Goal: Book appointment/travel/reservation

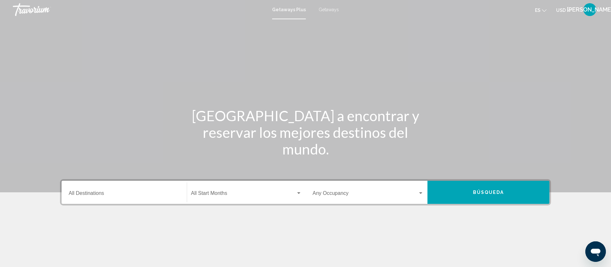
click at [331, 11] on span "Getaways" at bounding box center [329, 9] width 20 height 5
click at [96, 197] on input "Destination All Destinations" at bounding box center [124, 195] width 111 height 6
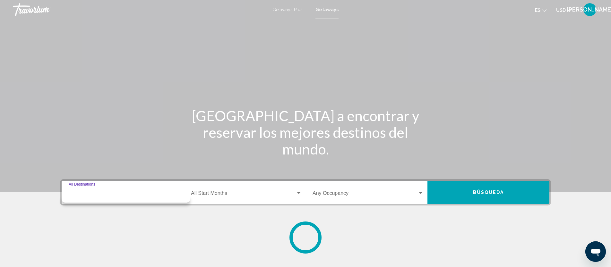
scroll to position [81, 0]
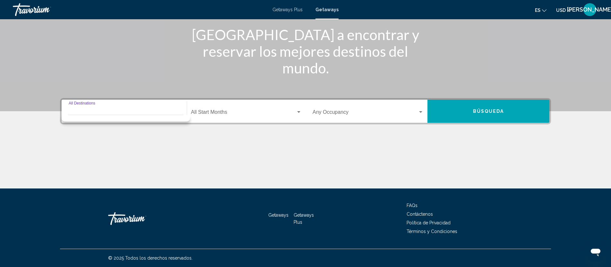
click at [89, 104] on div "Destination All Destinations" at bounding box center [124, 111] width 111 height 20
click at [94, 106] on div "Destination All Destinations" at bounding box center [124, 111] width 111 height 20
click at [144, 88] on div "Main content" at bounding box center [305, 15] width 611 height 193
click at [140, 120] on div "Destination All Destinations" at bounding box center [124, 111] width 111 height 20
click at [244, 116] on div "Start Month All Start Months" at bounding box center [246, 111] width 111 height 20
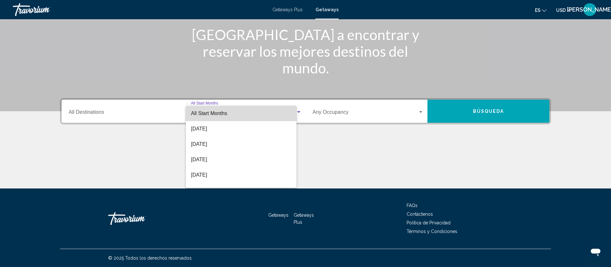
click at [228, 111] on span "All Start Months" at bounding box center [241, 113] width 100 height 15
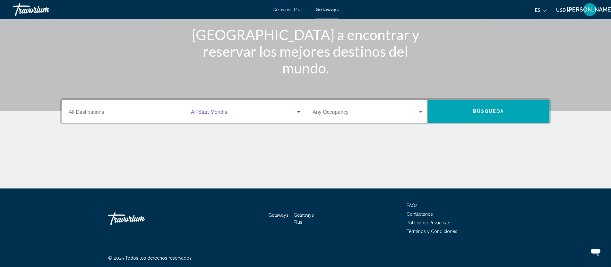
click at [228, 111] on span "Search widget" at bounding box center [243, 114] width 105 height 6
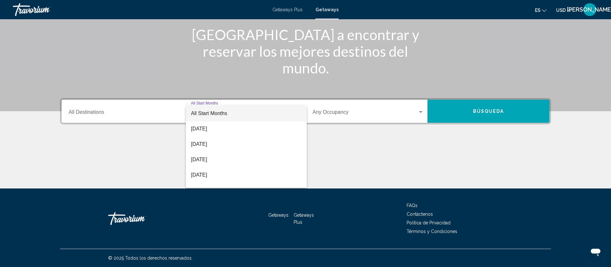
click at [157, 108] on div at bounding box center [305, 133] width 611 height 267
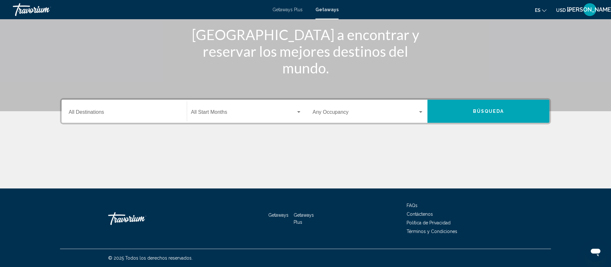
click at [123, 112] on input "Destination All Destinations" at bounding box center [124, 114] width 111 height 6
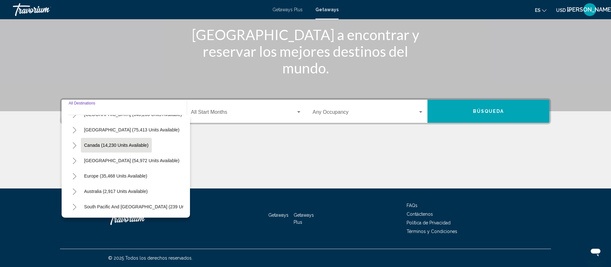
scroll to position [38, 0]
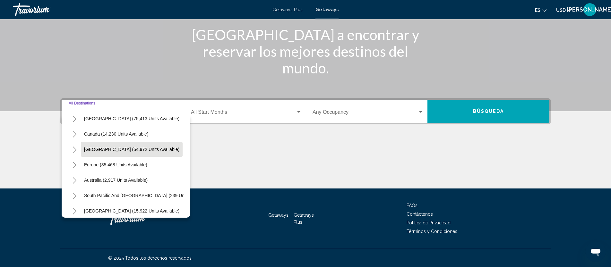
click at [116, 150] on span "[GEOGRAPHIC_DATA] (54,972 units available)" at bounding box center [131, 149] width 95 height 5
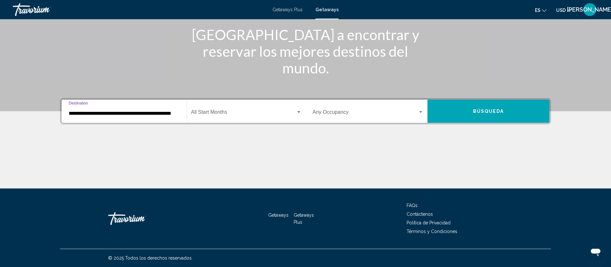
click at [111, 113] on input "**********" at bounding box center [124, 114] width 111 height 6
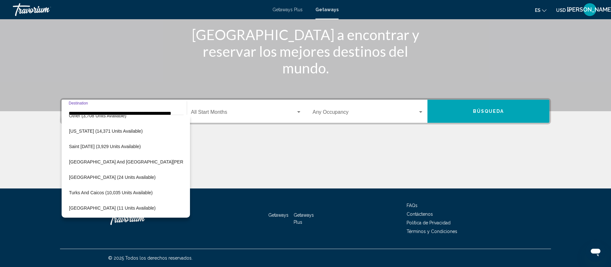
scroll to position [200, 9]
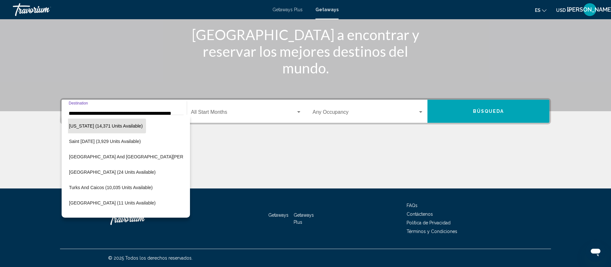
click at [117, 128] on span "[US_STATE] (14,371 units available)" at bounding box center [106, 126] width 74 height 5
type input "**********"
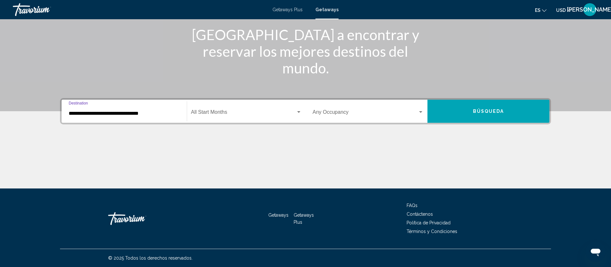
click at [233, 112] on span "Search widget" at bounding box center [243, 114] width 105 height 6
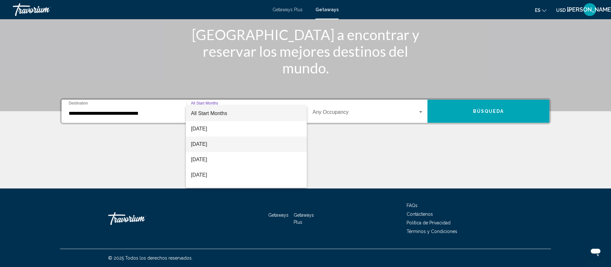
click at [213, 144] on span "[DATE]" at bounding box center [246, 144] width 111 height 15
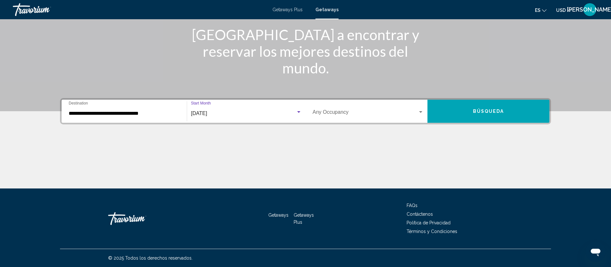
click at [481, 116] on button "Búsqueda" at bounding box center [488, 111] width 122 height 23
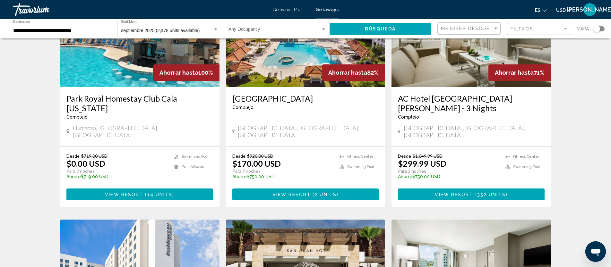
scroll to position [93, 0]
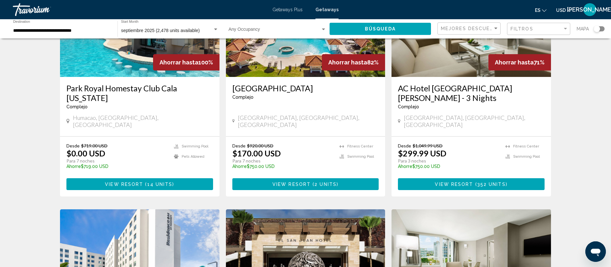
click at [293, 182] on span "View Resort" at bounding box center [291, 184] width 38 height 5
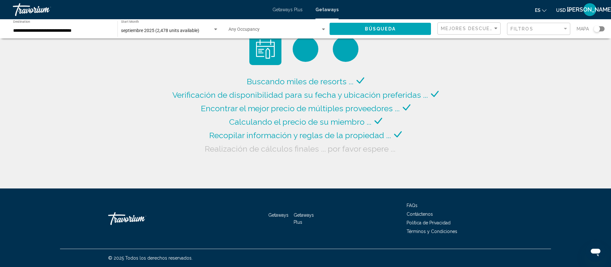
click at [216, 29] on div "Search widget" at bounding box center [215, 30] width 3 height 2
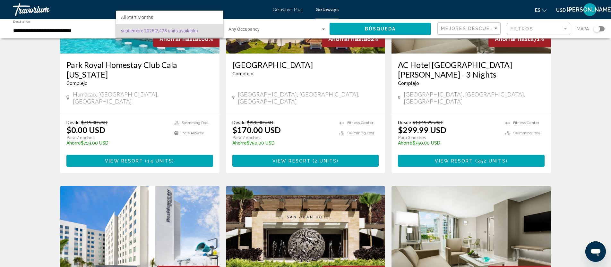
scroll to position [117, 0]
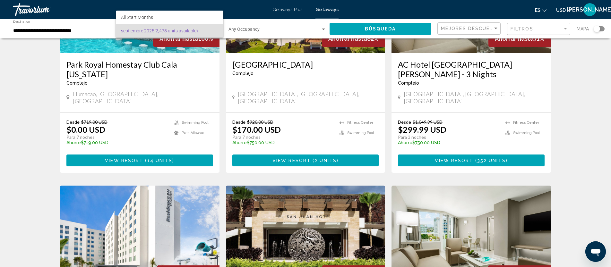
click at [297, 153] on div at bounding box center [305, 133] width 611 height 267
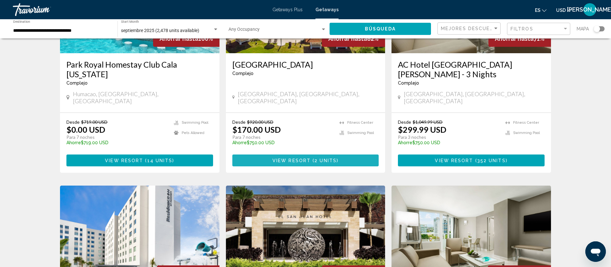
click at [297, 158] on span "View Resort" at bounding box center [291, 160] width 38 height 5
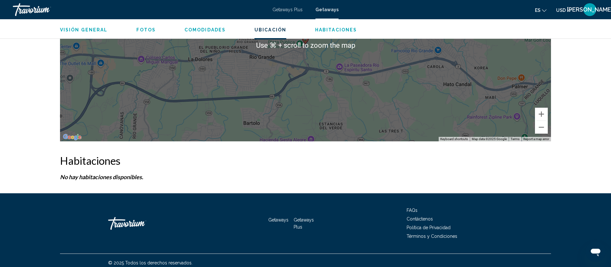
scroll to position [846, 0]
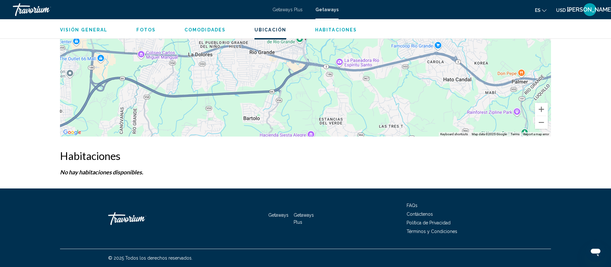
click at [299, 223] on span "Getaways Plus" at bounding box center [304, 219] width 20 height 12
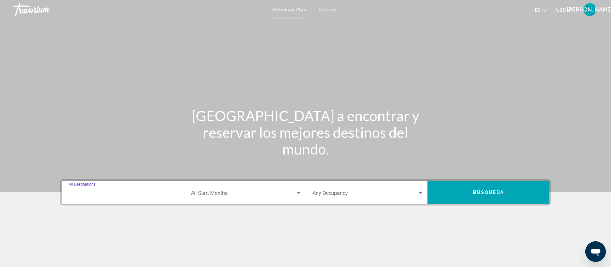
click at [125, 195] on input "Destination All Destinations" at bounding box center [124, 195] width 111 height 6
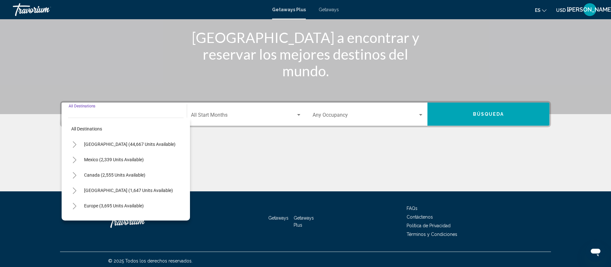
scroll to position [81, 0]
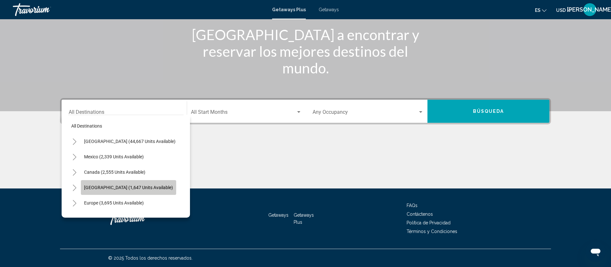
click at [118, 189] on span "[GEOGRAPHIC_DATA] (1,647 units available)" at bounding box center [128, 187] width 89 height 5
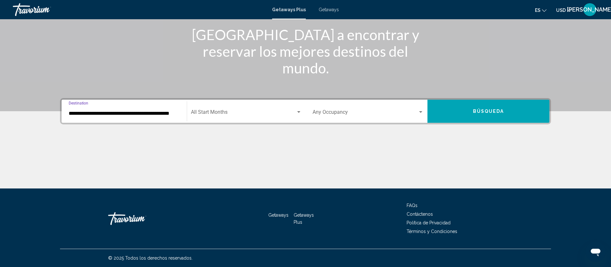
click at [120, 115] on input "**********" at bounding box center [124, 114] width 111 height 6
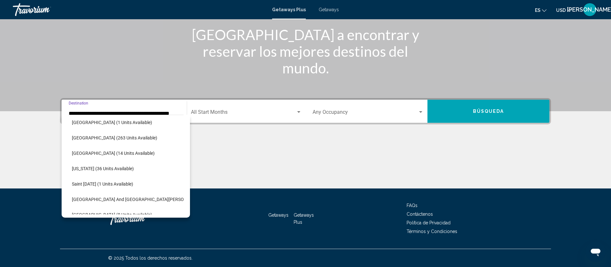
scroll to position [128, 6]
click at [122, 168] on span "[US_STATE] (36 units available)" at bounding box center [103, 167] width 62 height 5
type input "**********"
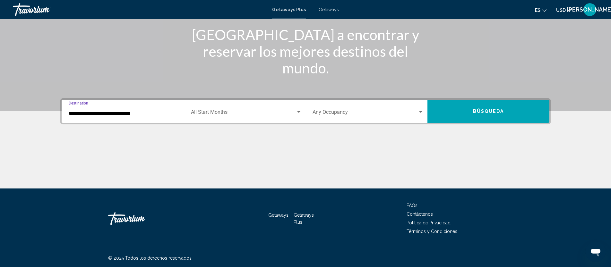
click at [264, 111] on span "Search widget" at bounding box center [243, 114] width 105 height 6
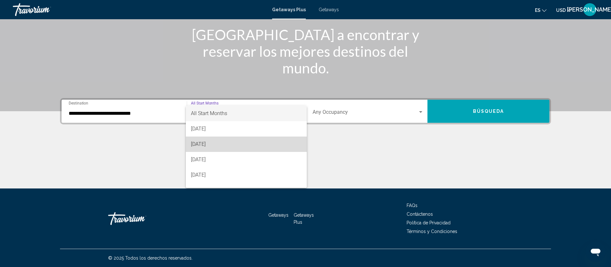
click at [234, 148] on span "[DATE]" at bounding box center [246, 144] width 111 height 15
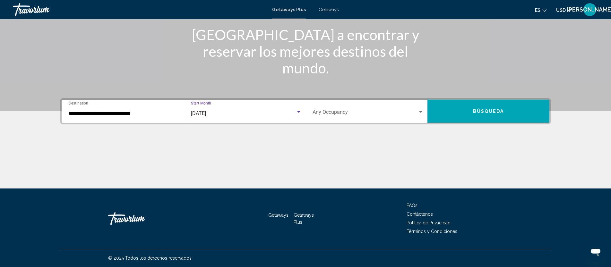
click at [481, 110] on span "Búsqueda" at bounding box center [488, 111] width 31 height 5
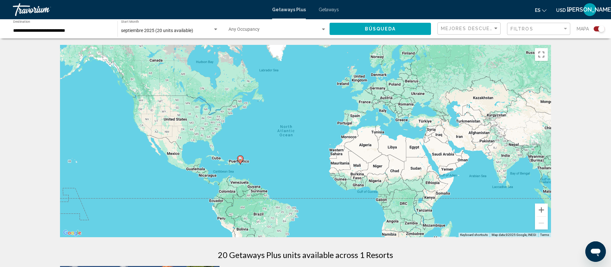
click at [331, 11] on span "Getaways" at bounding box center [329, 9] width 20 height 5
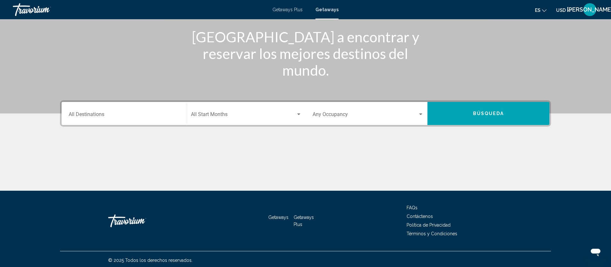
scroll to position [81, 0]
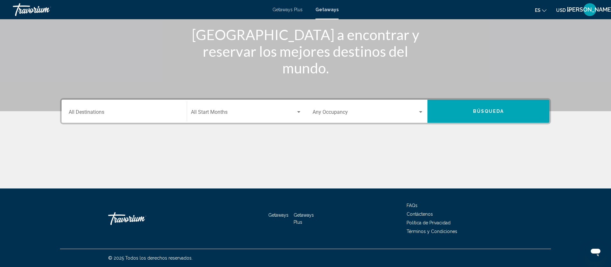
click at [120, 106] on div "Destination All Destinations" at bounding box center [124, 111] width 111 height 20
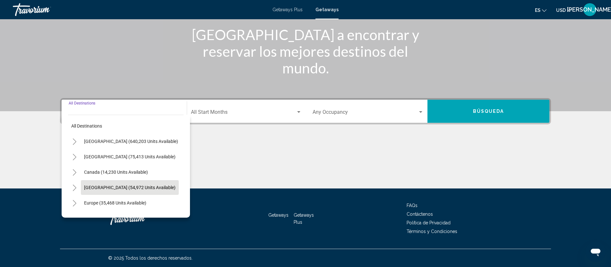
click at [93, 187] on span "[GEOGRAPHIC_DATA] (54,972 units available)" at bounding box center [129, 187] width 91 height 5
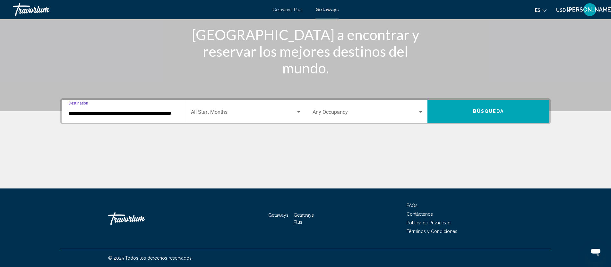
click at [121, 114] on input "**********" at bounding box center [124, 114] width 111 height 6
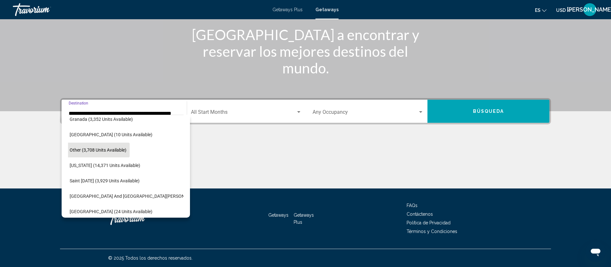
scroll to position [163, 8]
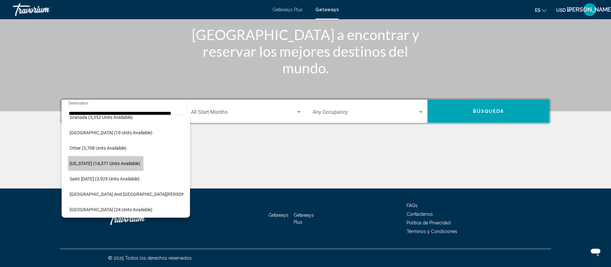
click at [110, 163] on span "[US_STATE] (14,371 units available)" at bounding box center [105, 163] width 71 height 5
type input "**********"
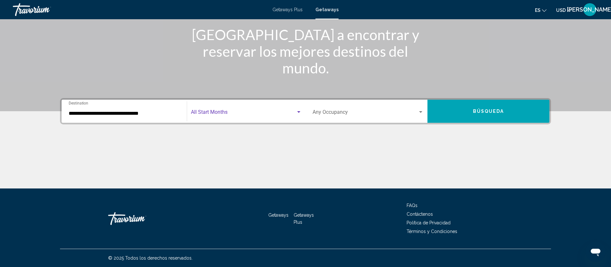
click at [299, 112] on div "Search widget" at bounding box center [298, 112] width 3 height 2
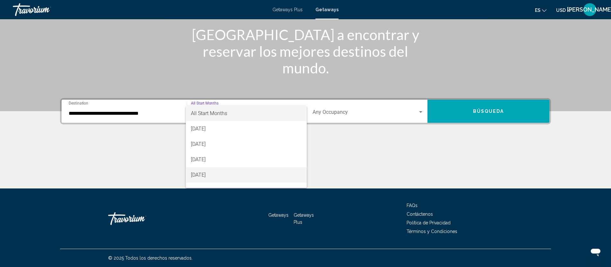
click at [255, 174] on span "[DATE]" at bounding box center [246, 175] width 111 height 15
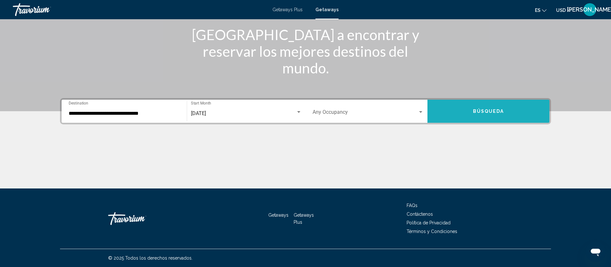
click at [448, 109] on button "Búsqueda" at bounding box center [488, 111] width 122 height 23
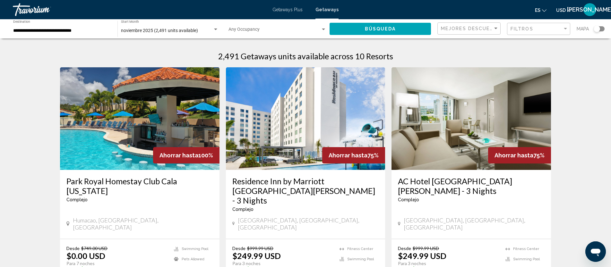
click at [153, 30] on span "noviembre 2025 (2,491 units available)" at bounding box center [159, 30] width 77 height 5
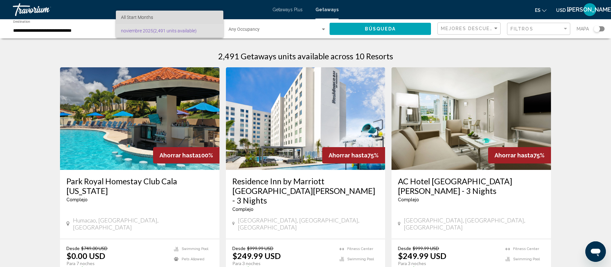
click at [161, 21] on span "All Start Months" at bounding box center [169, 17] width 97 height 13
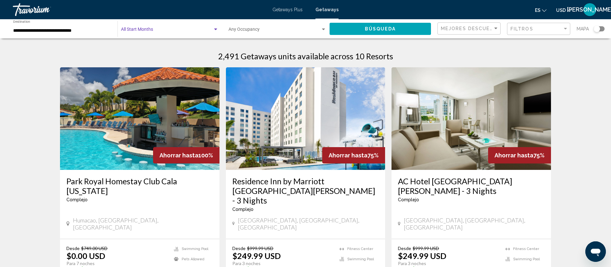
click at [160, 33] on span "Search widget" at bounding box center [167, 30] width 92 height 5
click at [196, 45] on span "noviembre 2025 (2,491 units available)" at bounding box center [169, 44] width 97 height 13
click at [129, 30] on span "noviembre 2025 (2,491 units available)" at bounding box center [159, 30] width 77 height 5
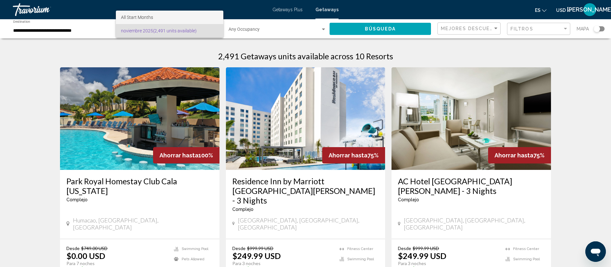
click at [133, 19] on span "All Start Months" at bounding box center [137, 17] width 32 height 5
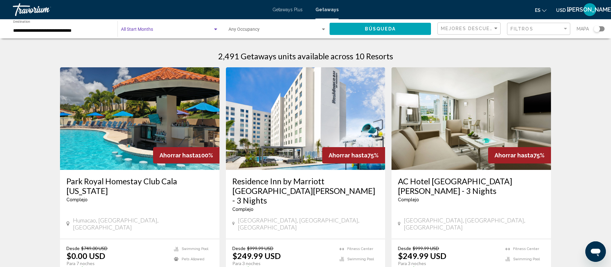
click at [344, 35] on button "Búsqueda" at bounding box center [380, 29] width 101 height 12
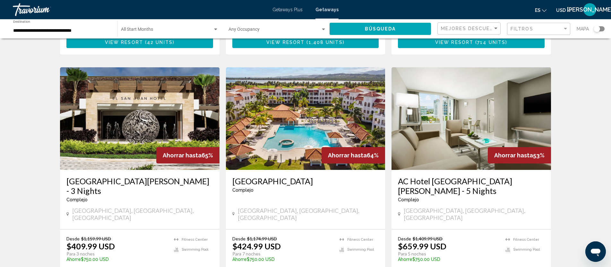
scroll to position [246, 0]
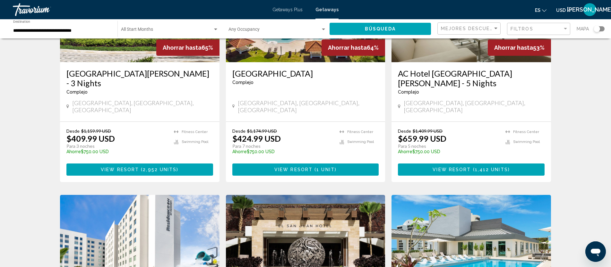
scroll to position [349, 0]
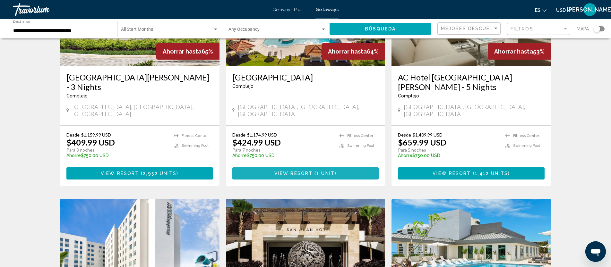
click at [299, 171] on span "View Resort" at bounding box center [293, 173] width 38 height 5
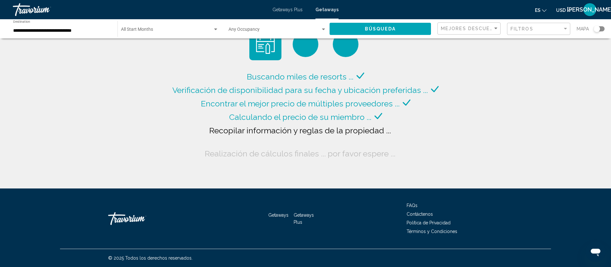
click at [591, 11] on span "[PERSON_NAME]" at bounding box center [590, 9] width 46 height 6
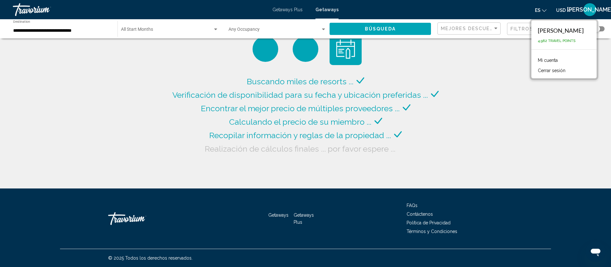
click at [562, 70] on button "Cerrar sesión" at bounding box center [552, 70] width 34 height 8
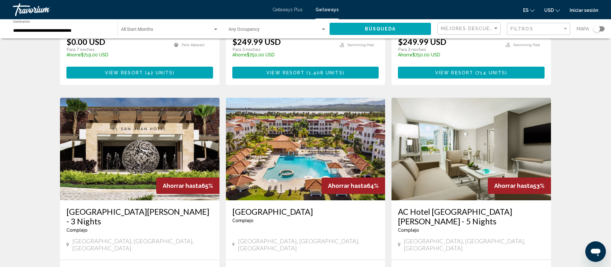
scroll to position [215, 0]
